Goal: Task Accomplishment & Management: Use online tool/utility

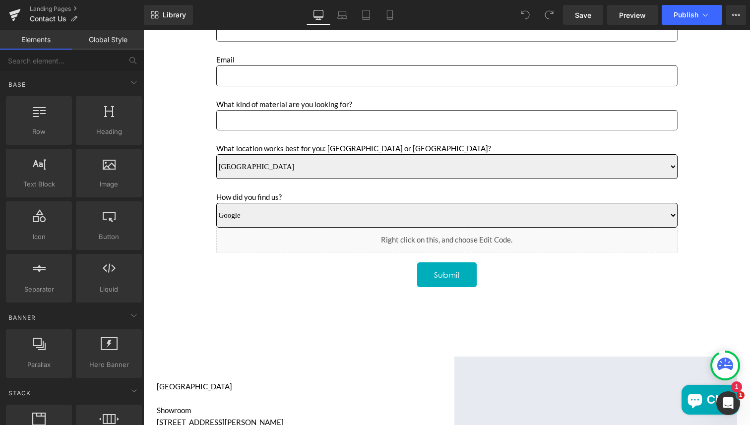
scroll to position [444, 0]
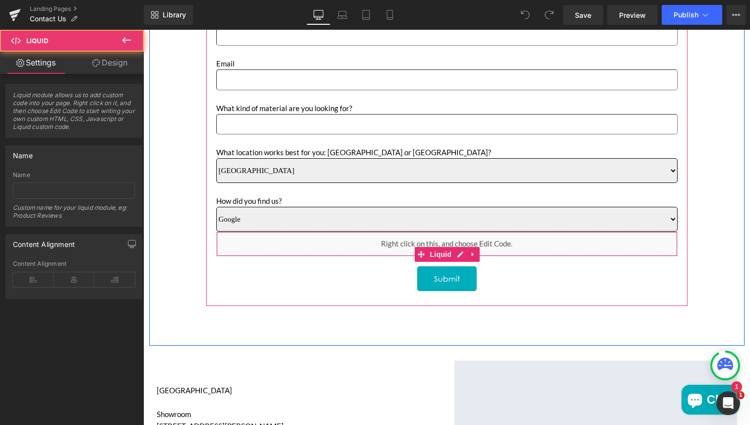
click at [401, 246] on div "Liquid" at bounding box center [446, 244] width 461 height 25
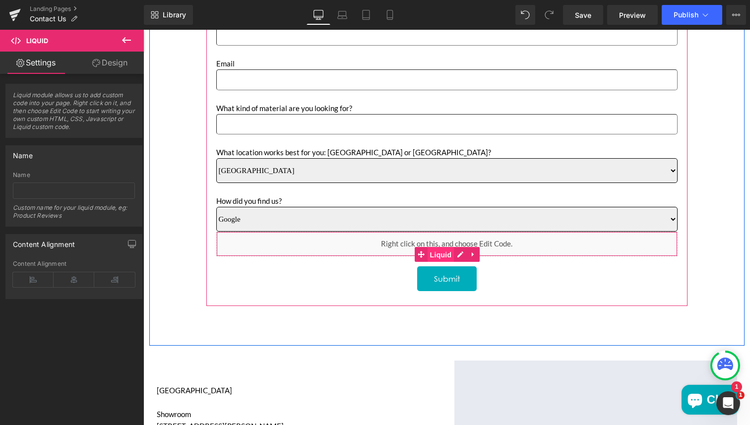
click at [435, 255] on span "Liquid" at bounding box center [441, 255] width 27 height 15
click at [456, 254] on div "Liquid" at bounding box center [446, 244] width 461 height 25
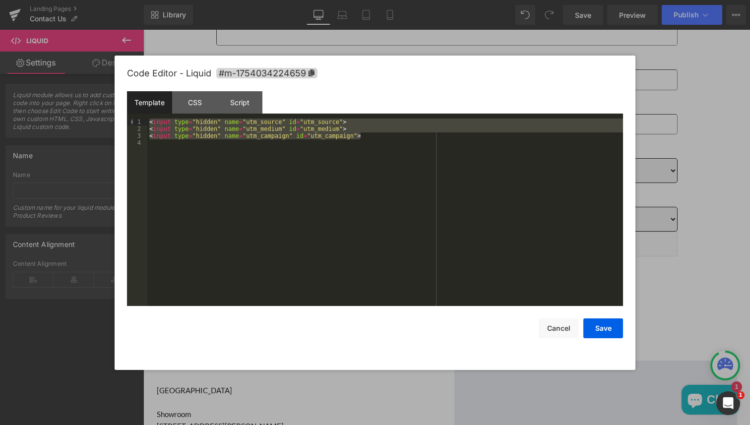
drag, startPoint x: 365, startPoint y: 137, endPoint x: 144, endPoint y: 117, distance: 221.7
click at [144, 117] on div "Template CSS Script Data 1 2 3 4 < input type = "hidden" name = "utm_source" id…" at bounding box center [375, 198] width 496 height 215
click at [239, 103] on div "Script" at bounding box center [239, 102] width 45 height 22
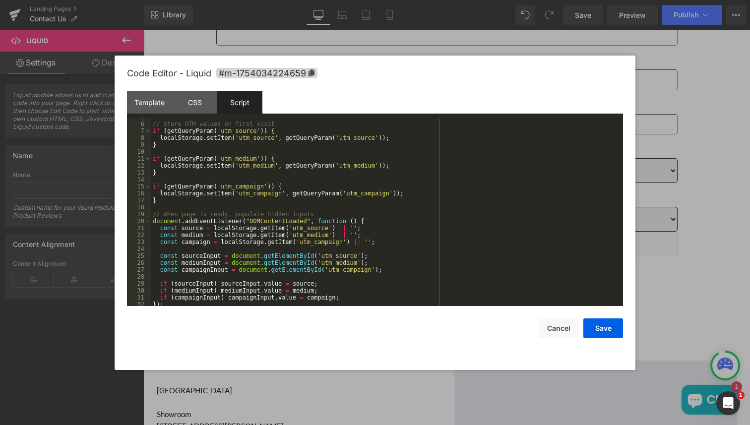
scroll to position [0, 0]
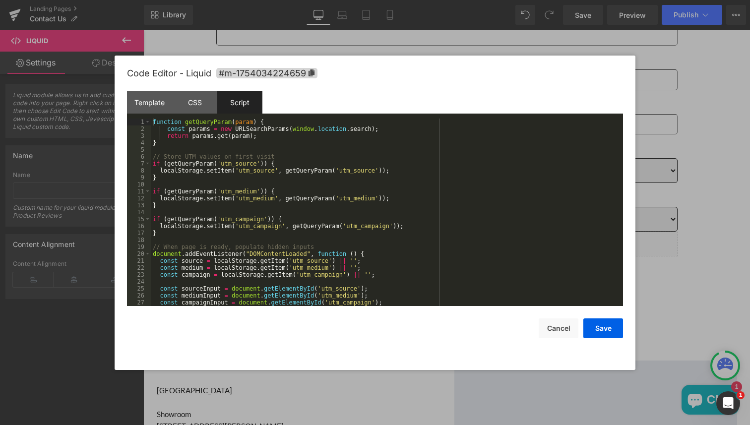
click at [305, 169] on div "function getQueryParam ( param ) { const params = new URLSearchParams ( window …" at bounding box center [385, 219] width 468 height 201
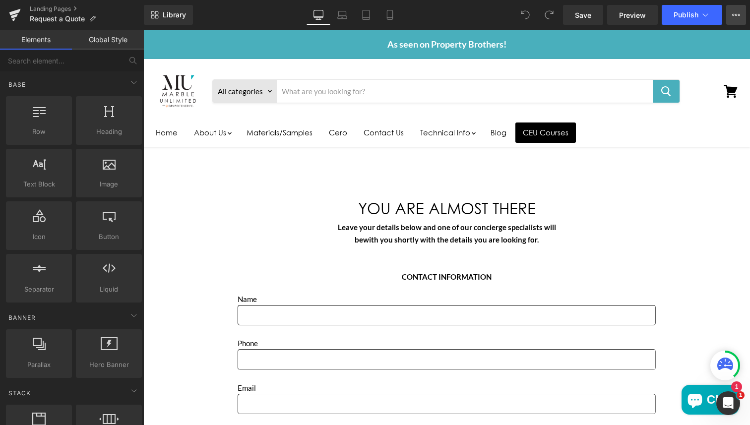
click at [739, 10] on button "View Live Page View with current Template Save Template to Library Schedule Pub…" at bounding box center [736, 15] width 20 height 20
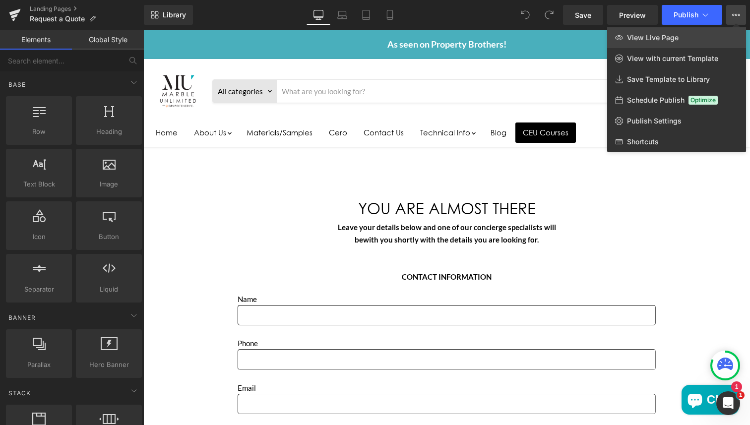
click at [659, 39] on span "View Live Page" at bounding box center [653, 37] width 52 height 9
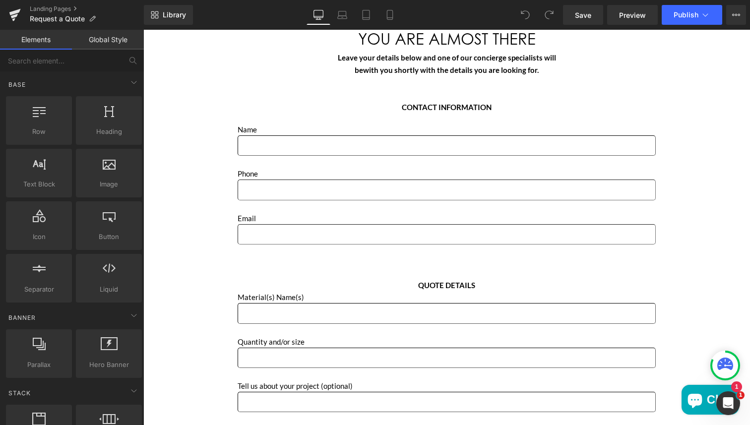
scroll to position [315, 0]
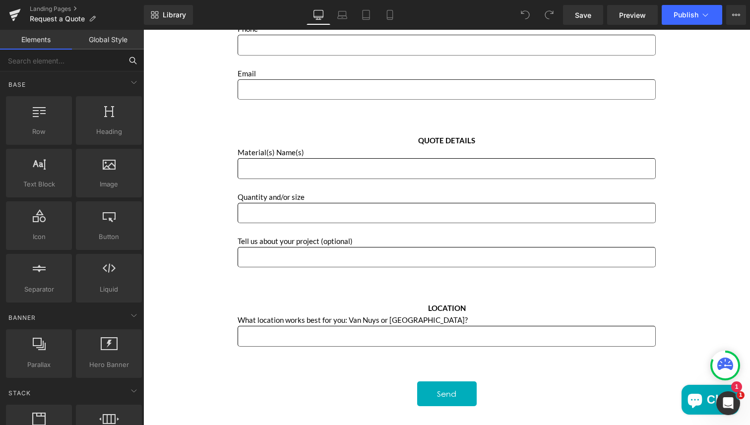
click at [73, 60] on input "text" at bounding box center [61, 61] width 122 height 22
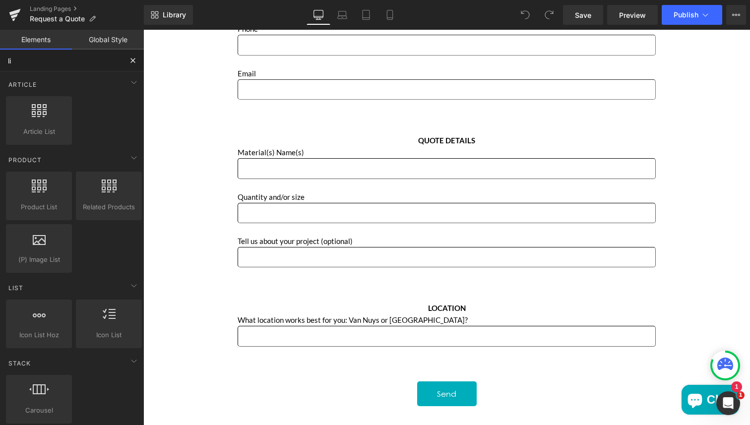
type input "liq"
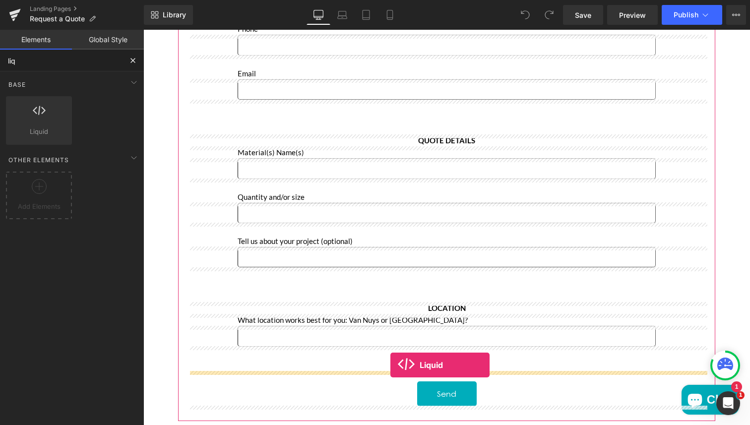
drag, startPoint x: 168, startPoint y: 157, endPoint x: 390, endPoint y: 365, distance: 304.3
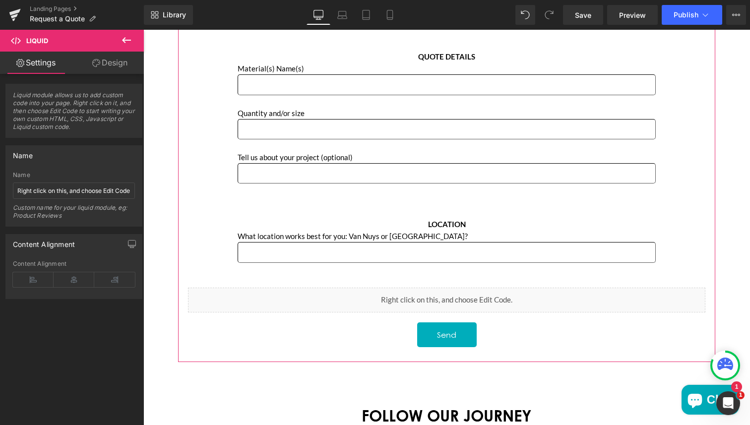
scroll to position [421, 0]
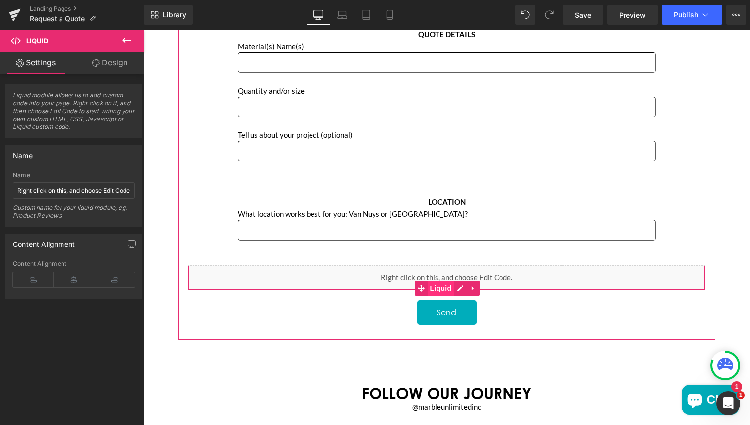
click at [437, 287] on span "Liquid" at bounding box center [441, 288] width 27 height 15
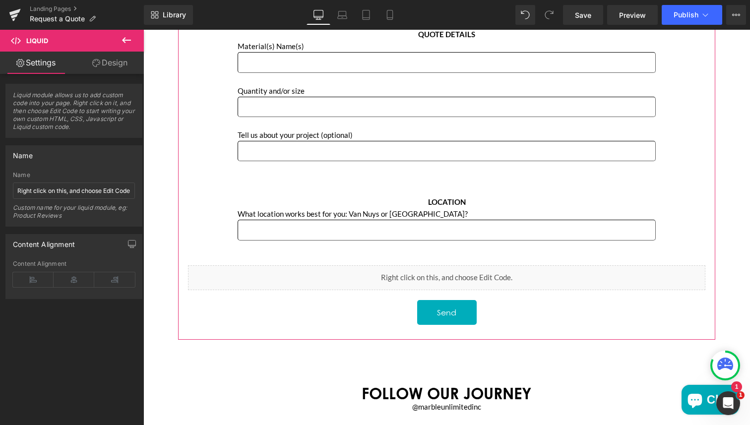
click at [458, 288] on div "Liquid" at bounding box center [446, 277] width 517 height 25
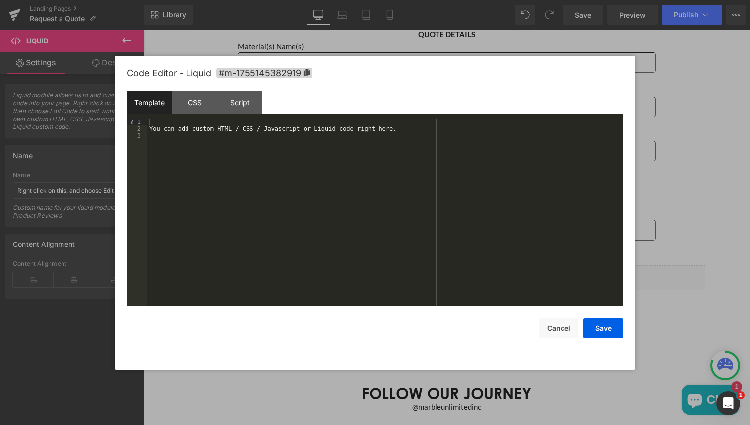
click at [226, 128] on div "You can add custom HTML / CSS / Javascript or Liquid code right here." at bounding box center [385, 219] width 476 height 201
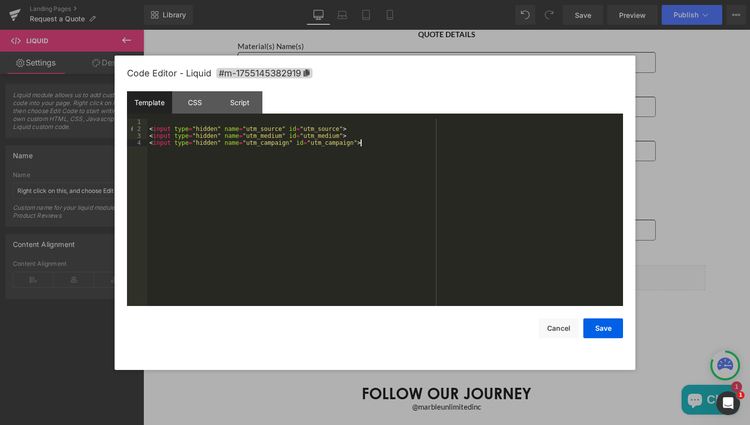
click at [149, 128] on div "< input type = "hidden" name = "utm_source" id = "utm_source" > < input type = …" at bounding box center [385, 219] width 476 height 201
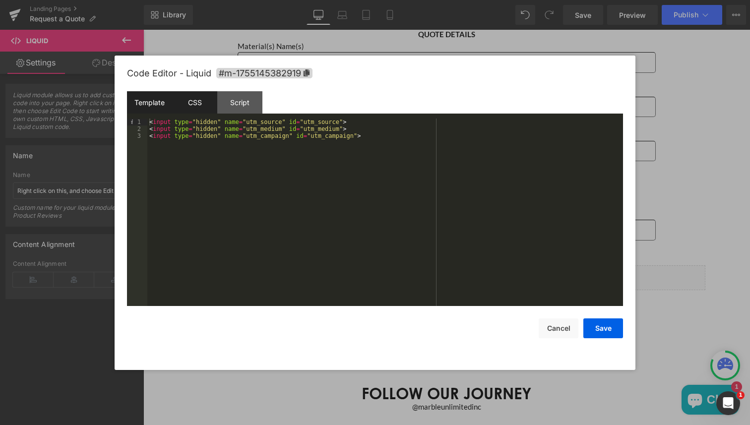
click at [190, 107] on div "CSS" at bounding box center [194, 102] width 45 height 22
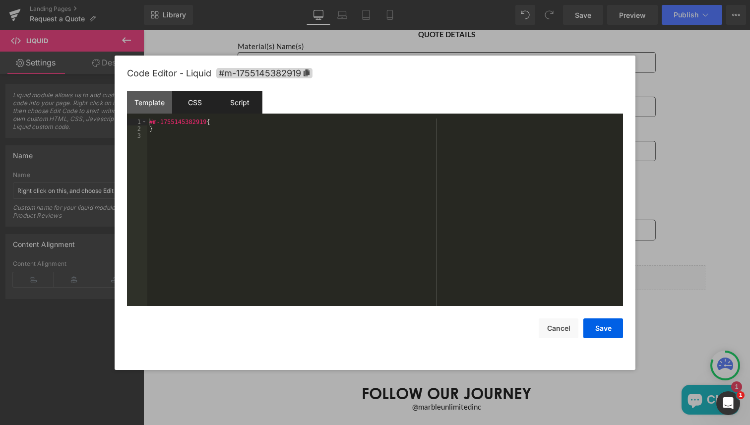
click at [239, 102] on div "Script" at bounding box center [239, 102] width 45 height 22
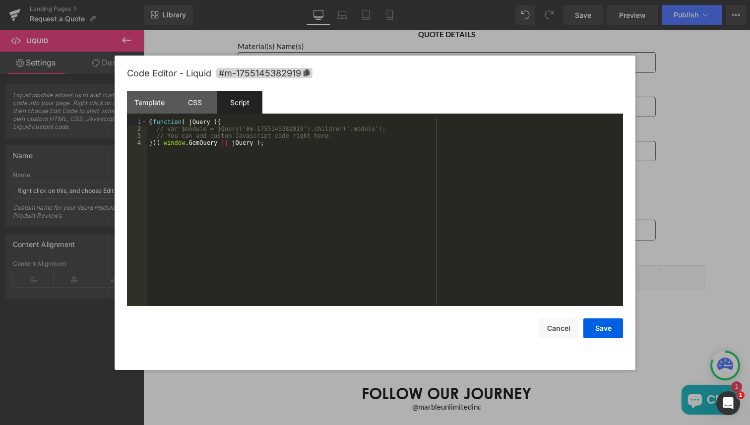
click at [253, 153] on div "( function ( jQuery ) { // var $module = jQuery('#m-1755145382919').children('.…" at bounding box center [385, 219] width 476 height 201
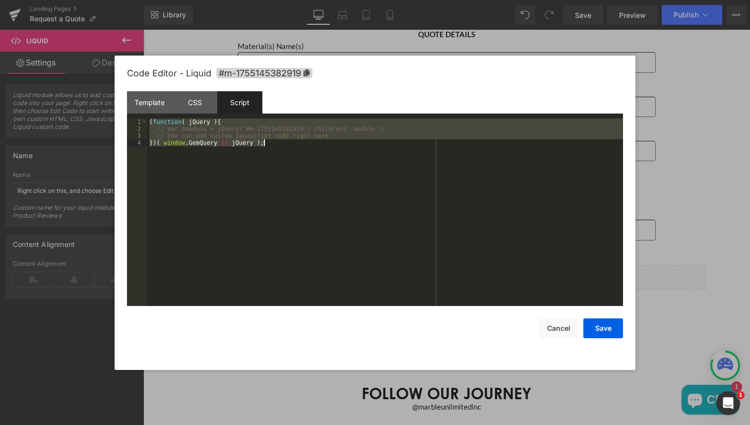
scroll to position [35, 0]
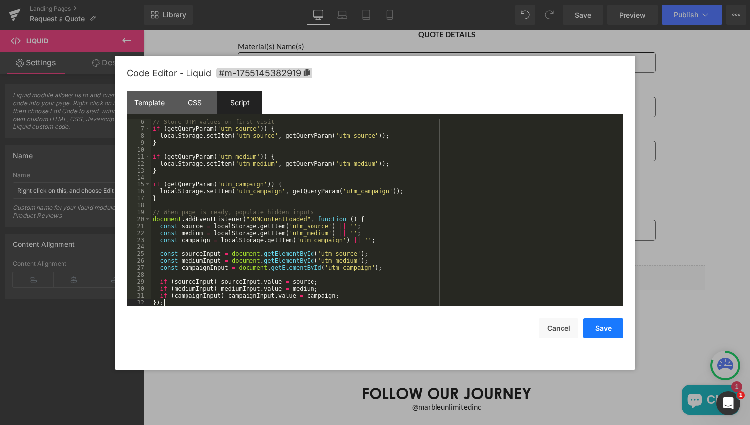
click at [606, 330] on button "Save" at bounding box center [603, 328] width 40 height 20
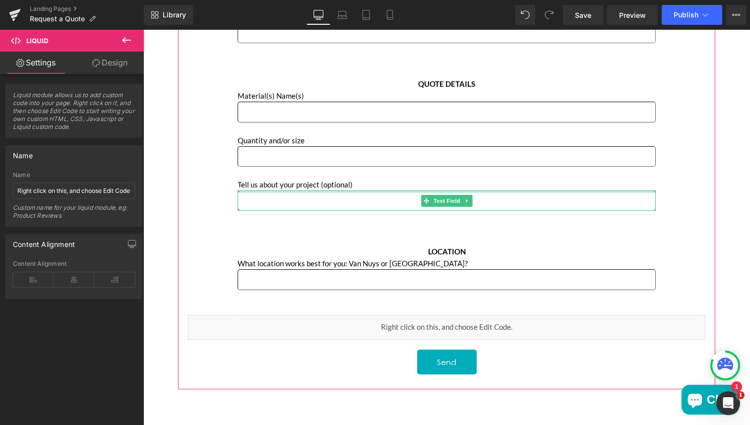
scroll to position [362, 0]
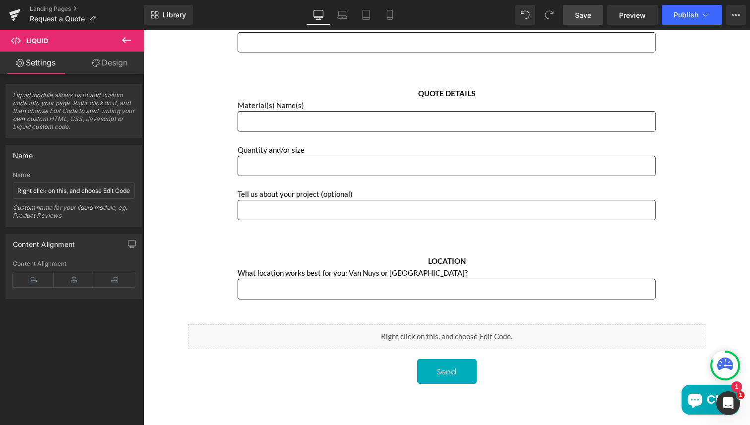
click at [580, 10] on span "Save" at bounding box center [583, 15] width 16 height 10
click at [682, 20] on button "Publish" at bounding box center [692, 15] width 61 height 20
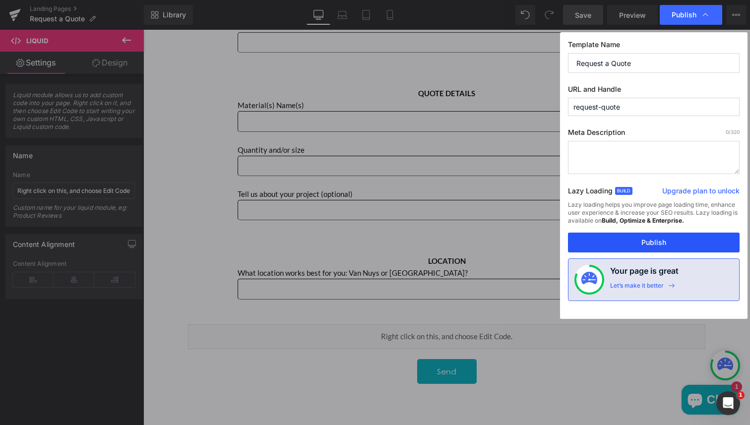
click at [651, 243] on button "Publish" at bounding box center [654, 243] width 172 height 20
